Goal: Use online tool/utility

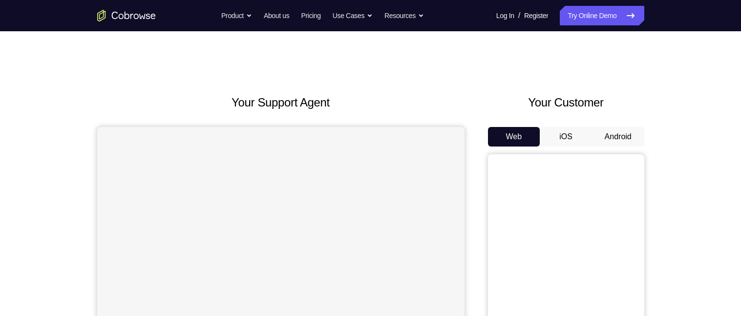
click at [626, 140] on button "Android" at bounding box center [618, 137] width 52 height 20
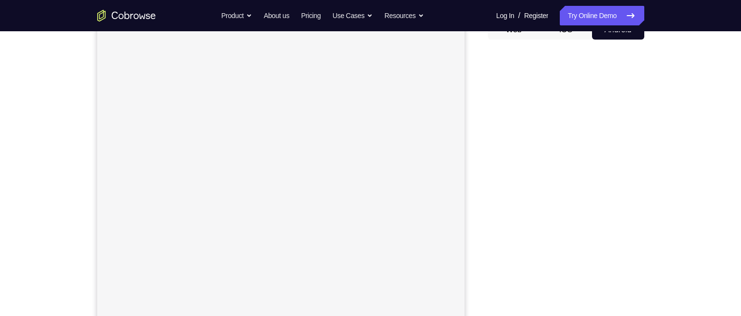
scroll to position [106, 0]
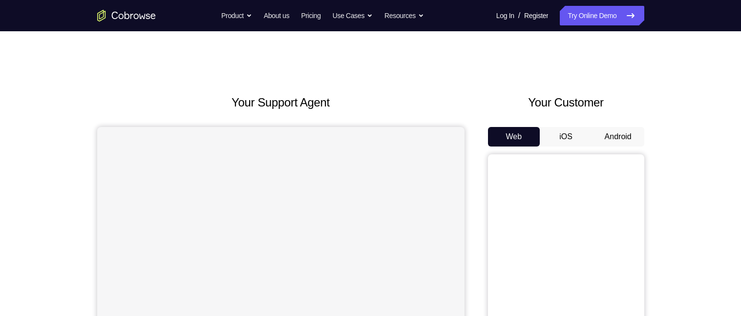
click at [620, 140] on button "Android" at bounding box center [618, 137] width 52 height 20
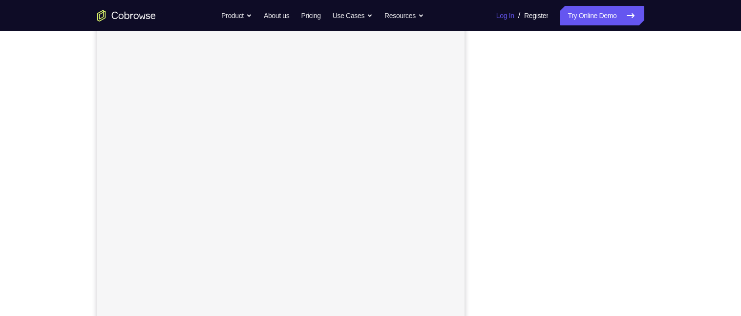
scroll to position [137, 0]
